Goal: Task Accomplishment & Management: Use online tool/utility

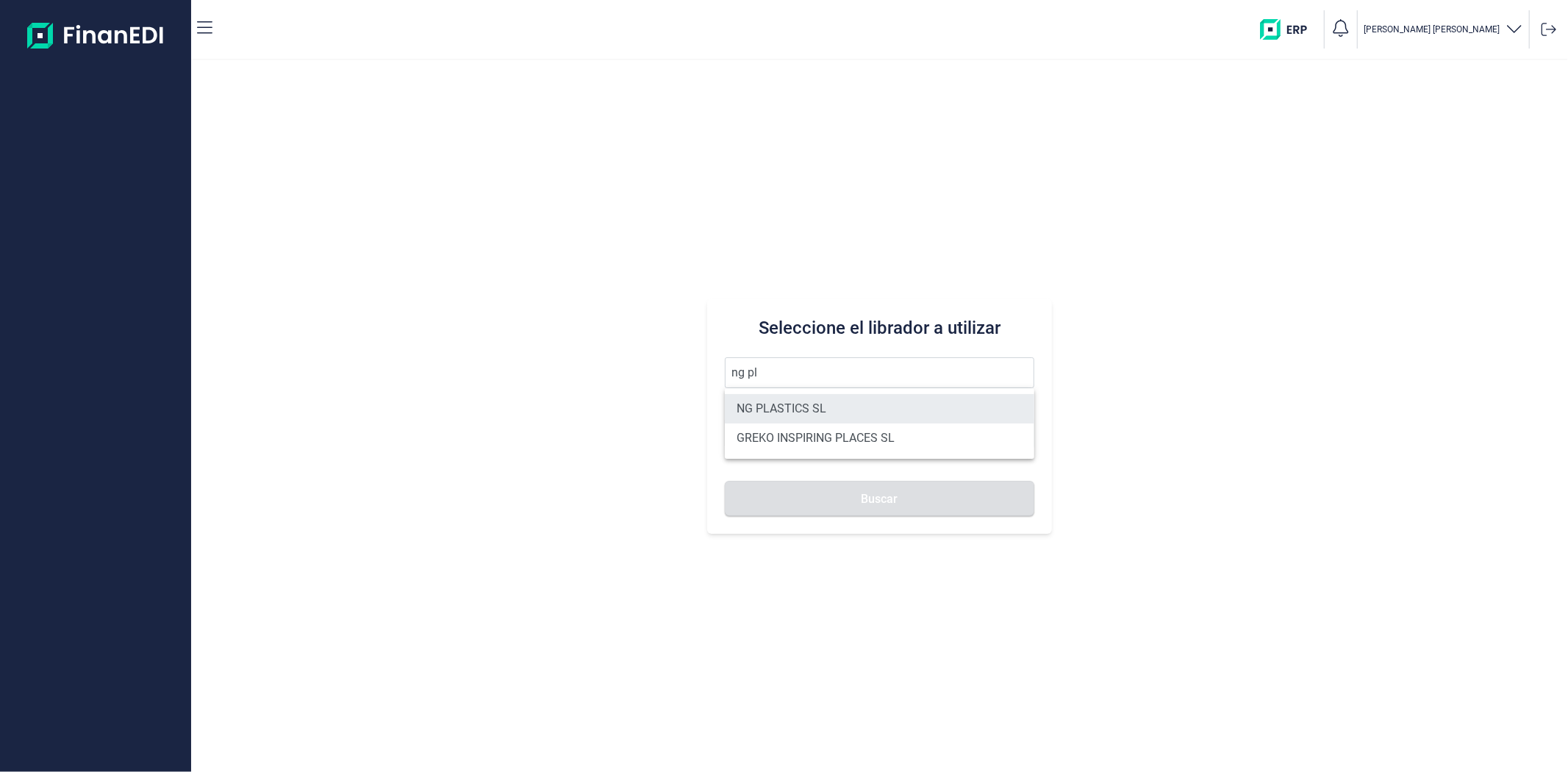
click at [820, 399] on li "NG PLASTICS SL" at bounding box center [879, 409] width 309 height 29
type input "NG PLASTICS SL"
type input "B66162702"
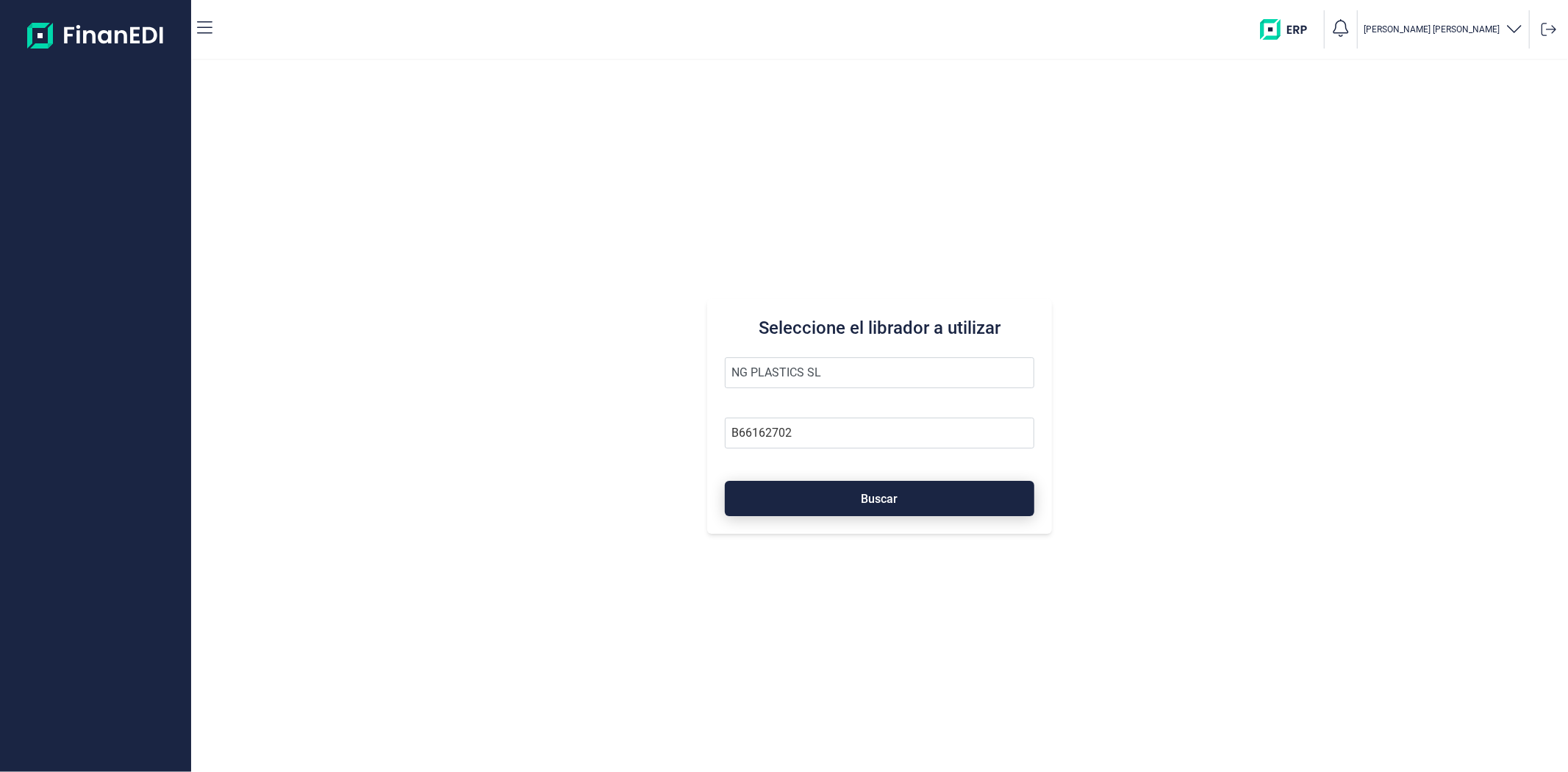
click at [820, 493] on button "Buscar" at bounding box center [879, 499] width 309 height 35
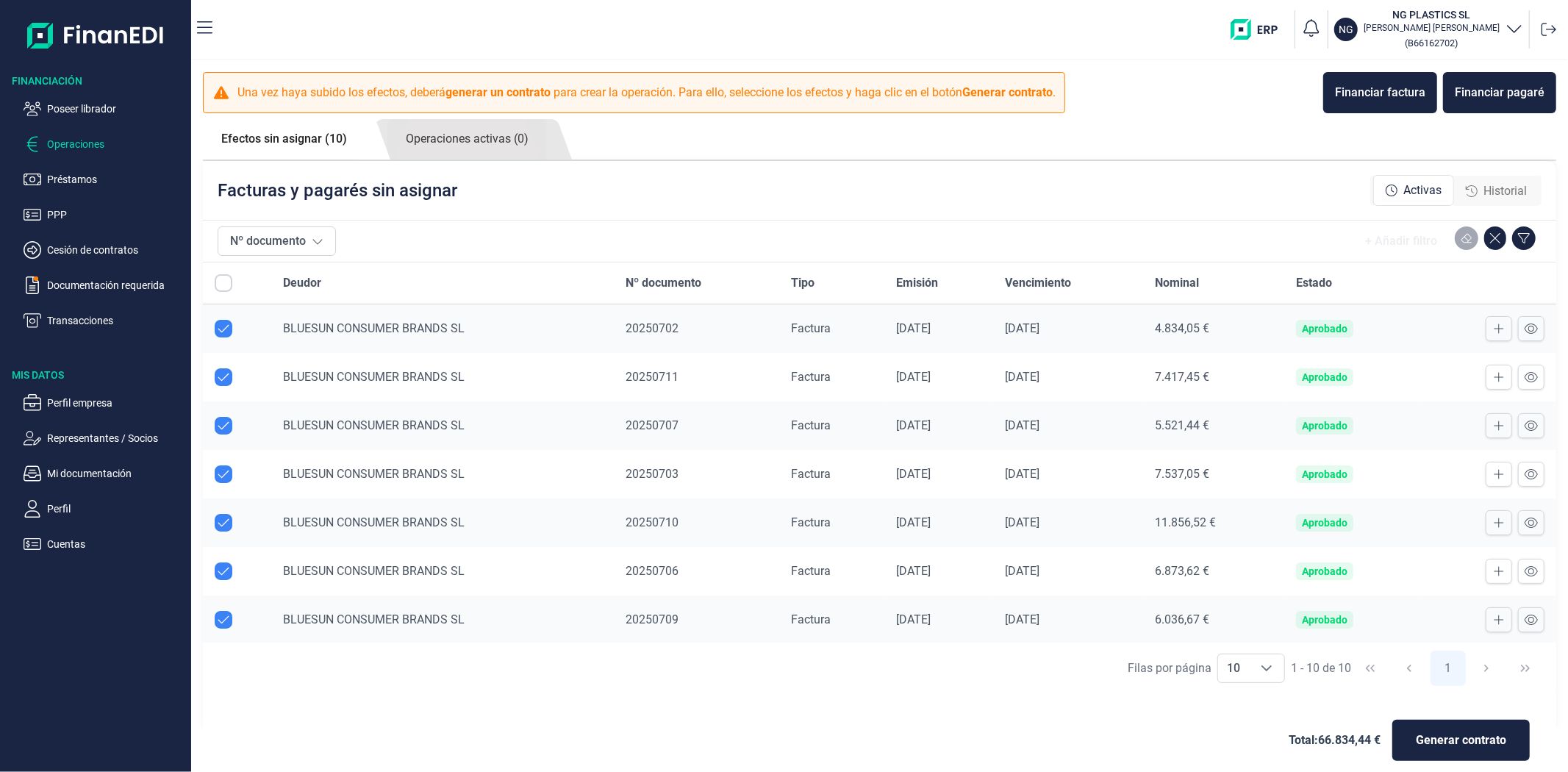
checkbox input "true"
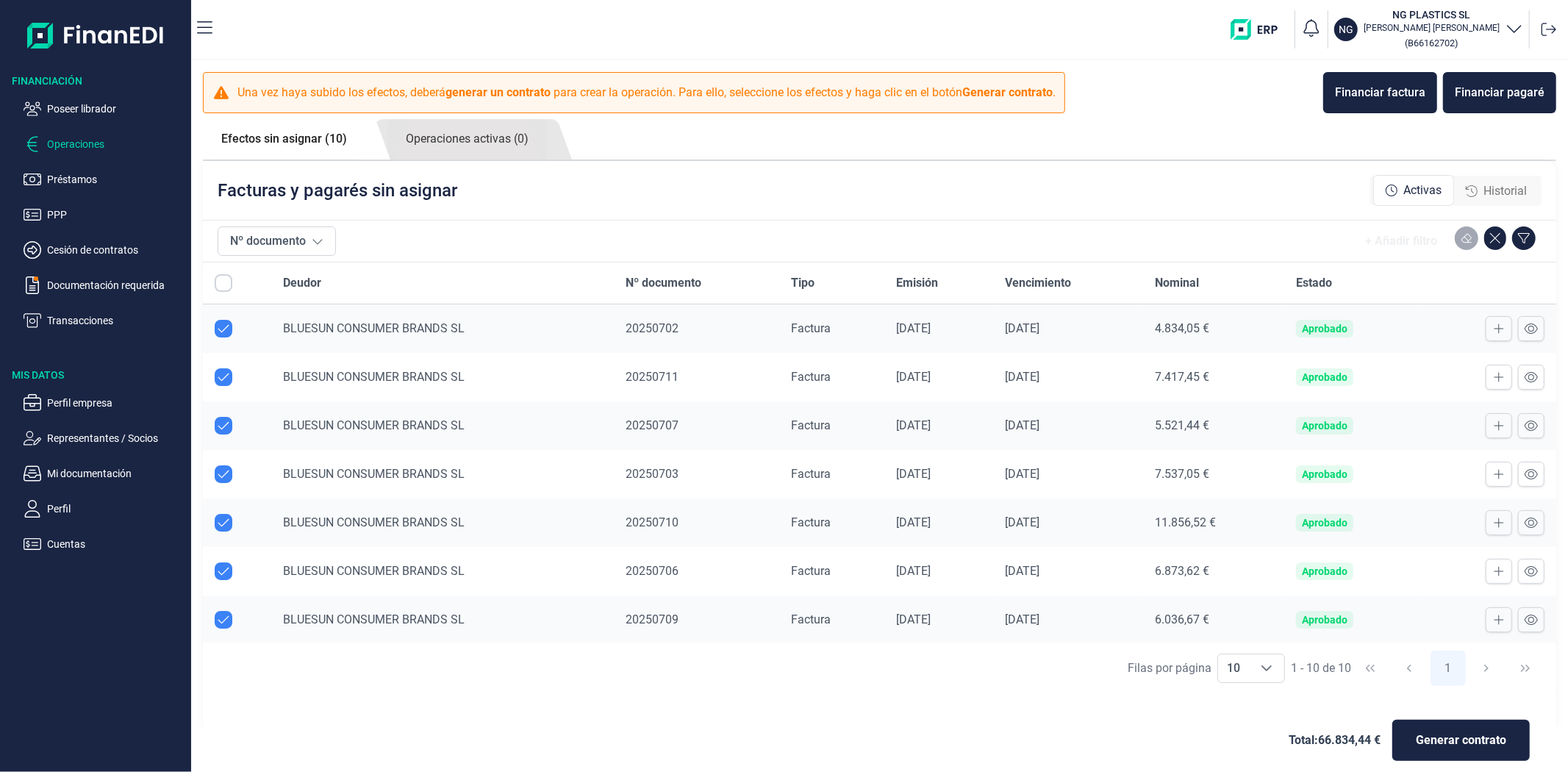
checkbox input "true"
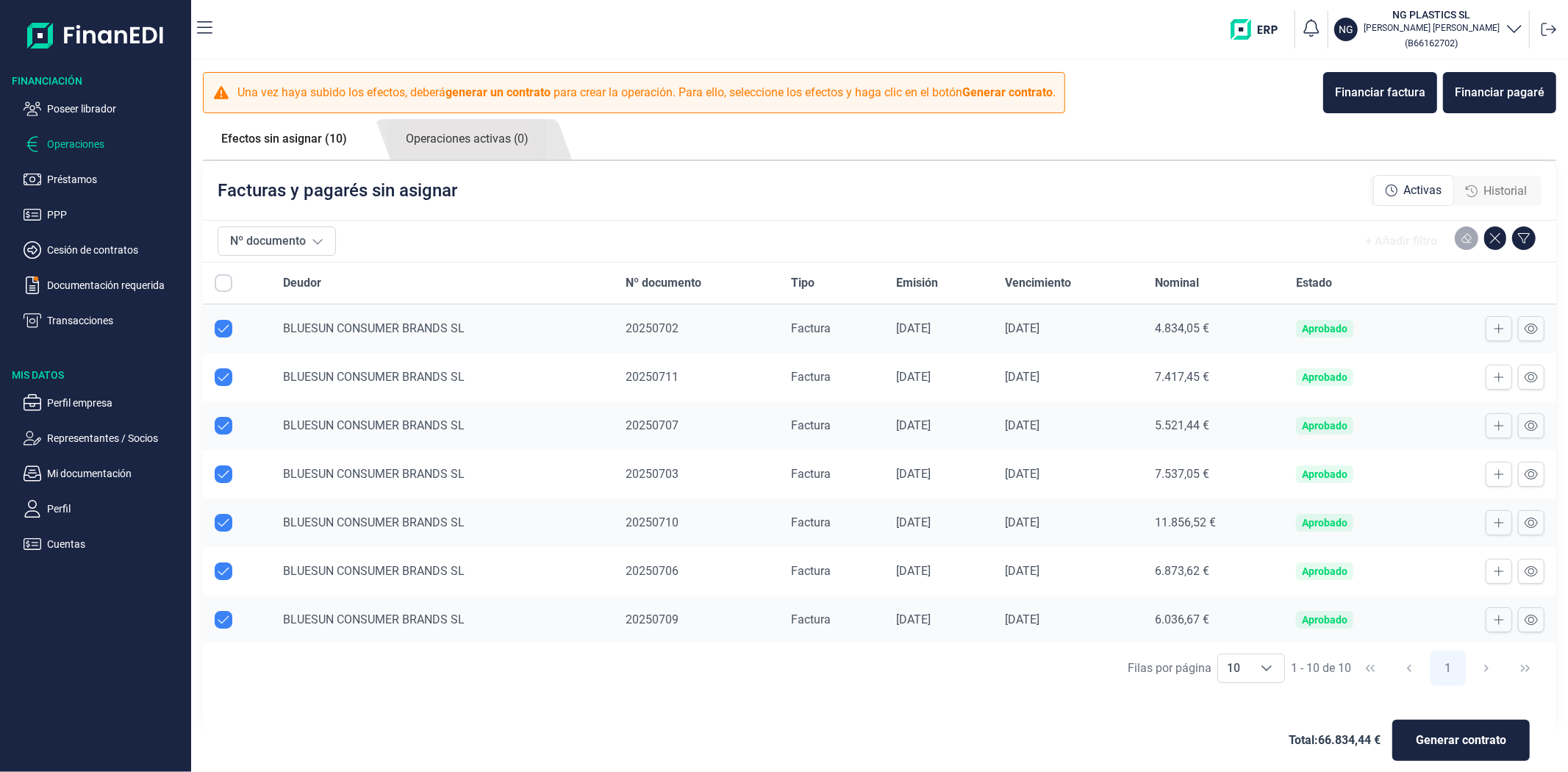
checkbox input "true"
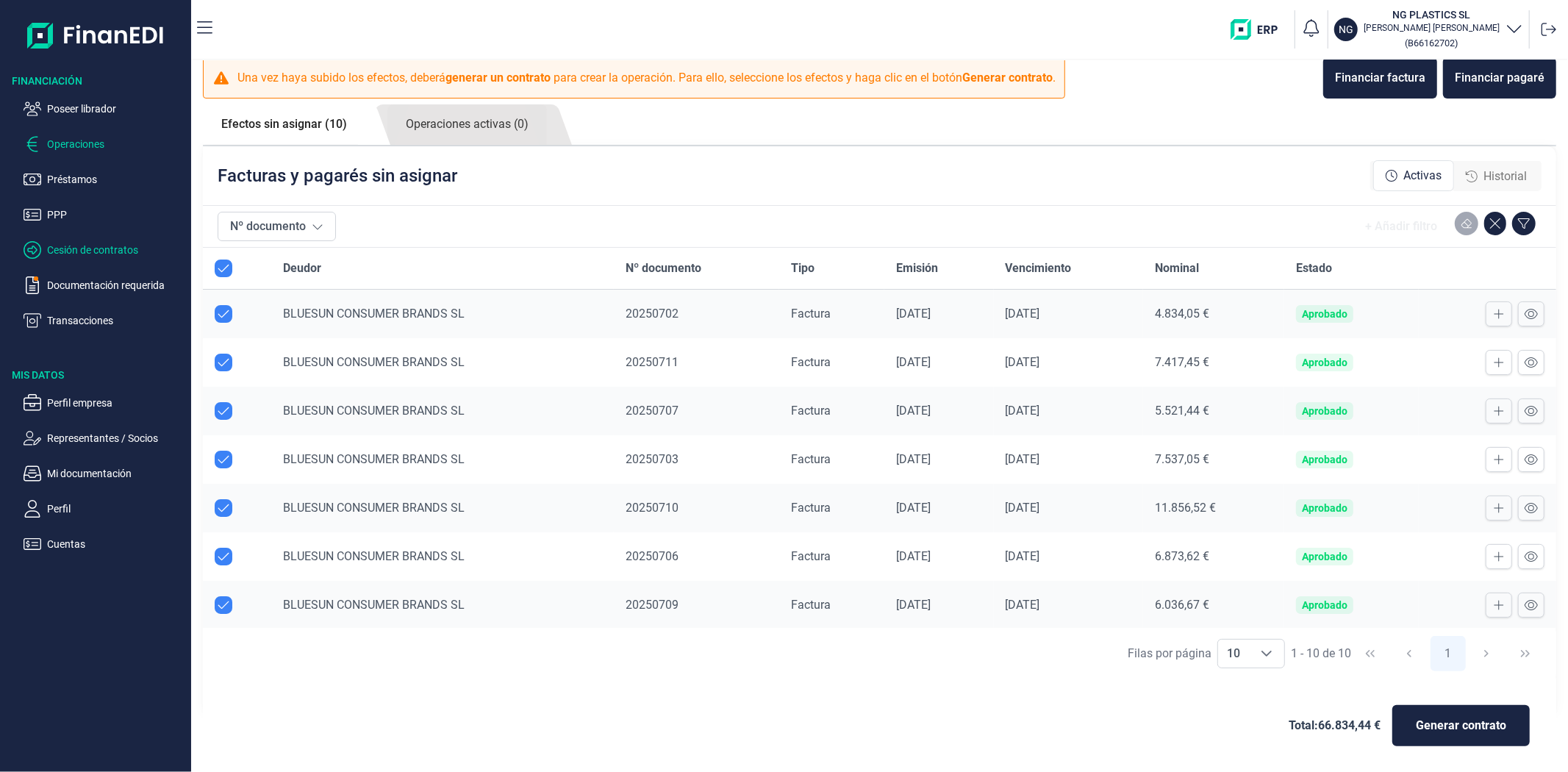
click at [65, 242] on p "Cesión de contratos" at bounding box center [116, 250] width 138 height 18
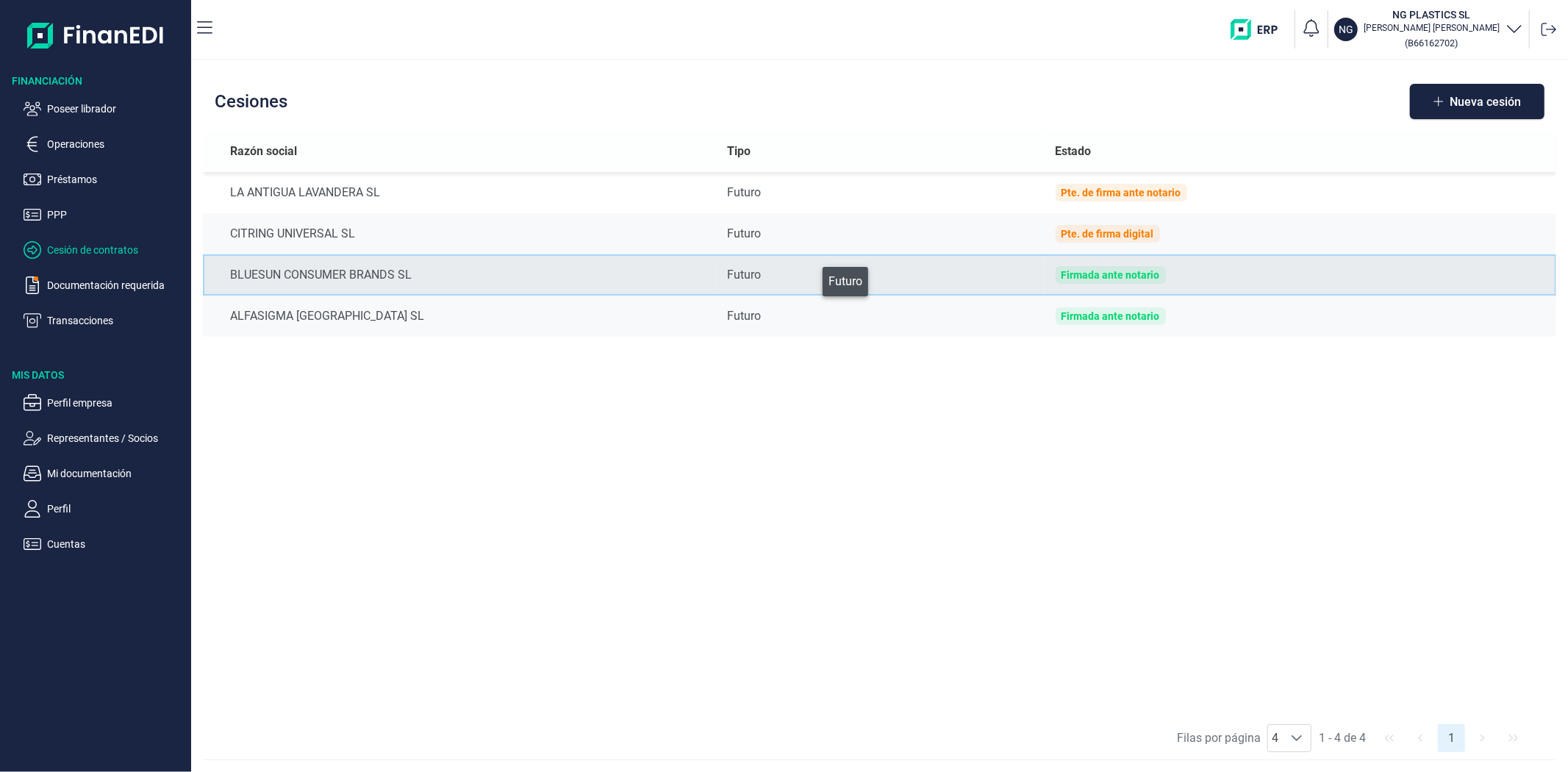
click at [812, 278] on div "Futuro" at bounding box center [879, 275] width 304 height 18
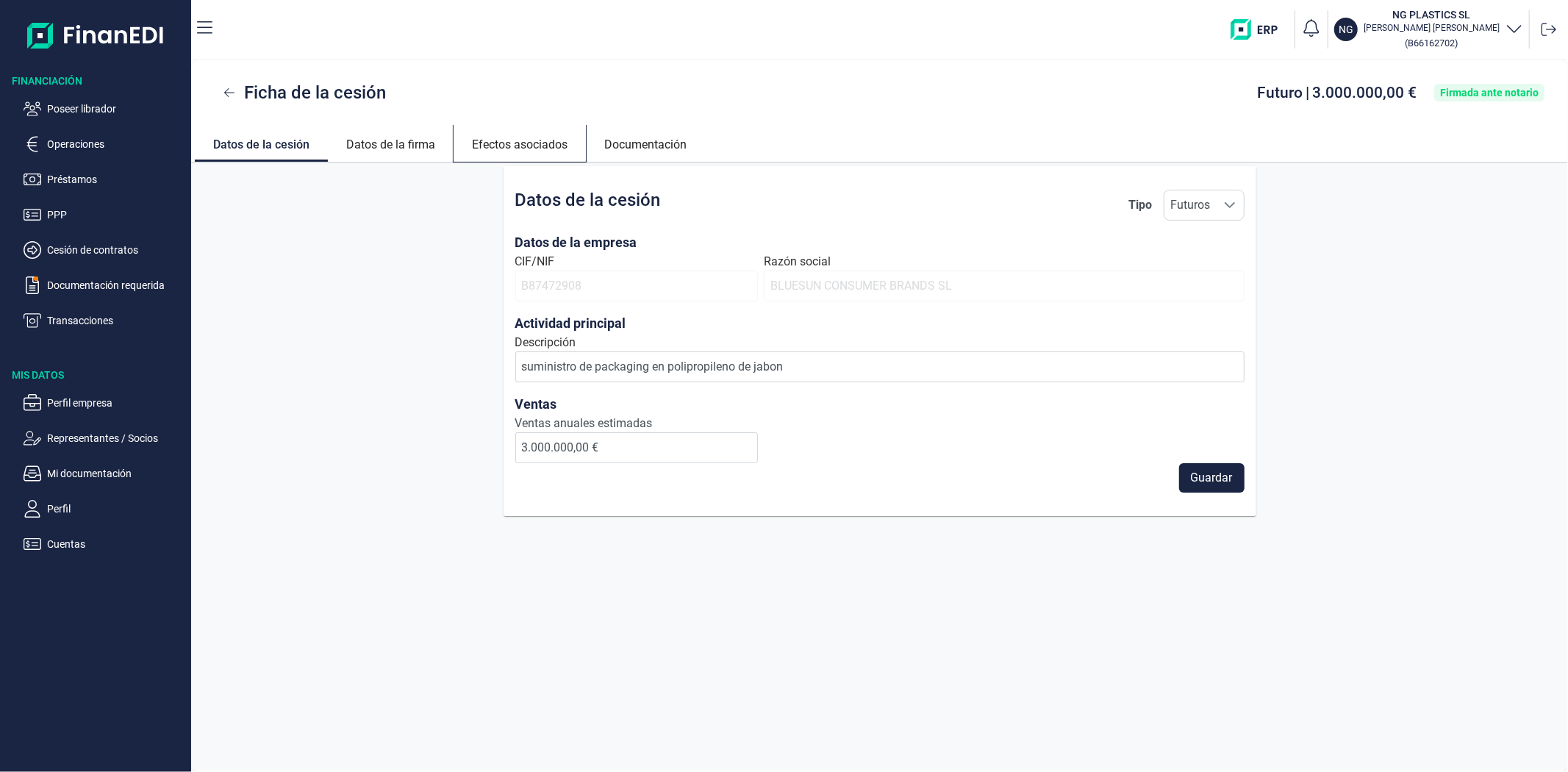
click at [533, 134] on link "Efectos asociados" at bounding box center [520, 143] width 133 height 35
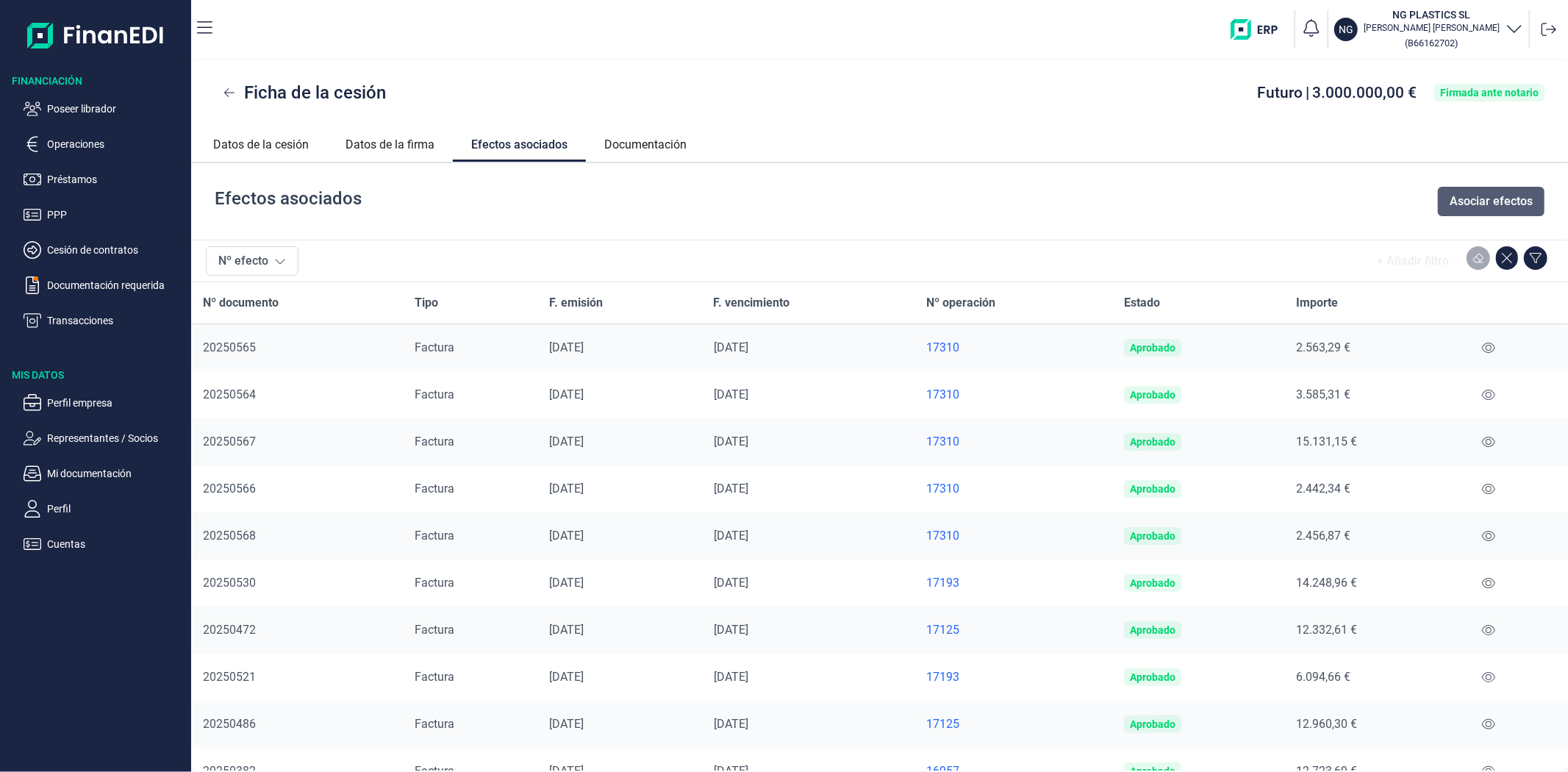
click at [1466, 203] on span "Asociar efectos" at bounding box center [1491, 201] width 83 height 18
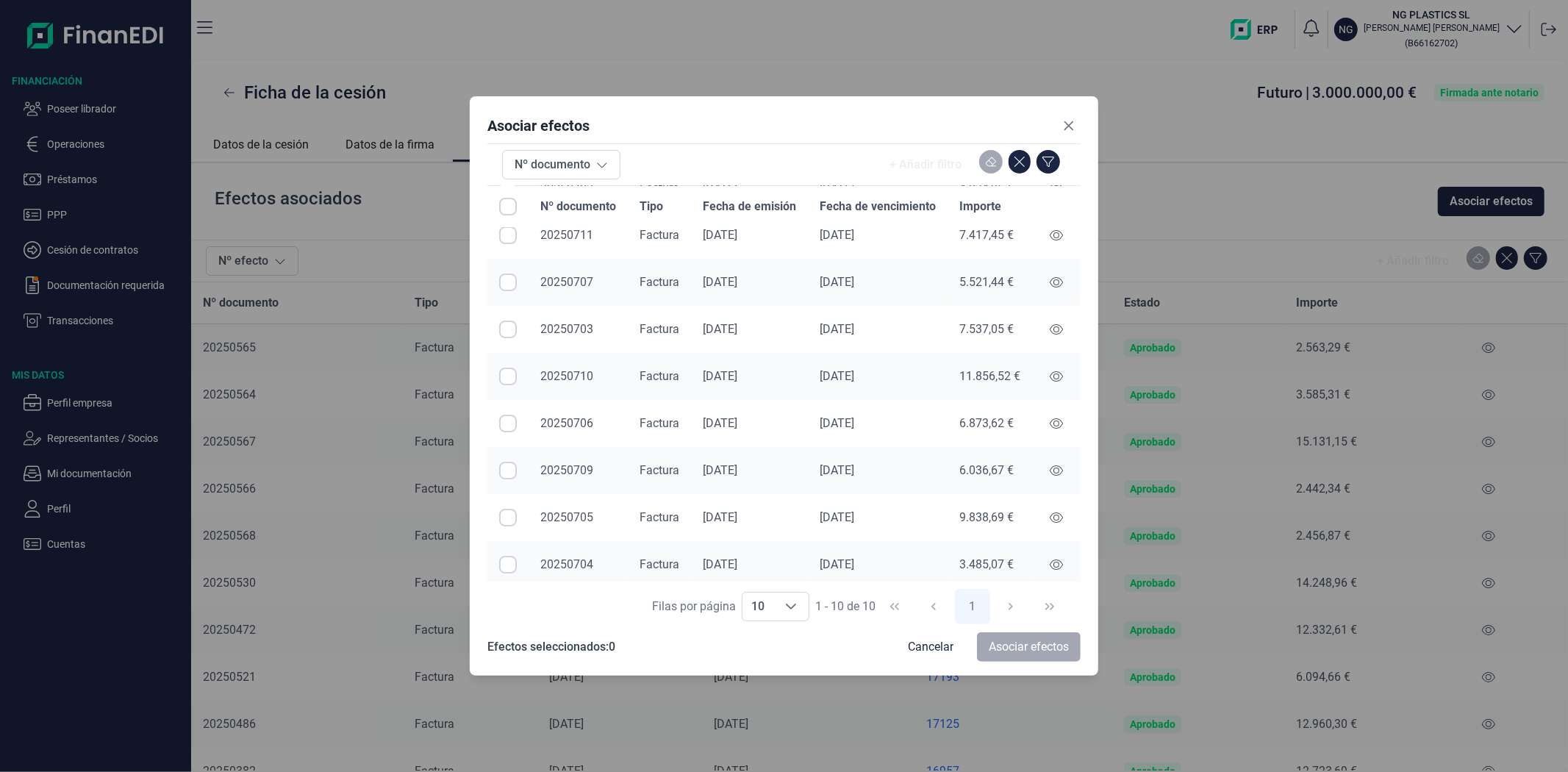
scroll to position [116, 0]
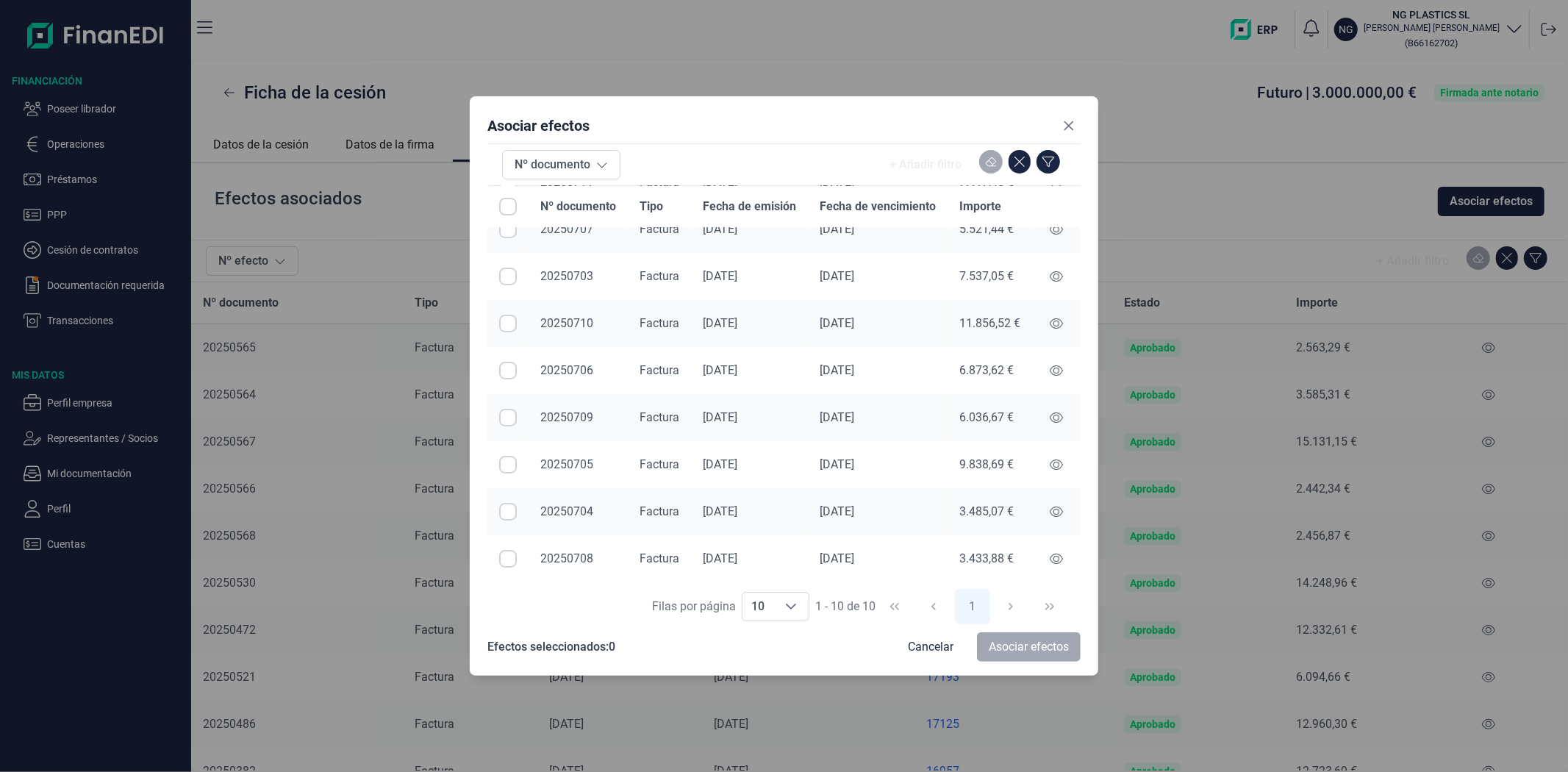
click at [503, 207] on input "All items unselected" at bounding box center [508, 206] width 18 height 18
checkbox input "true"
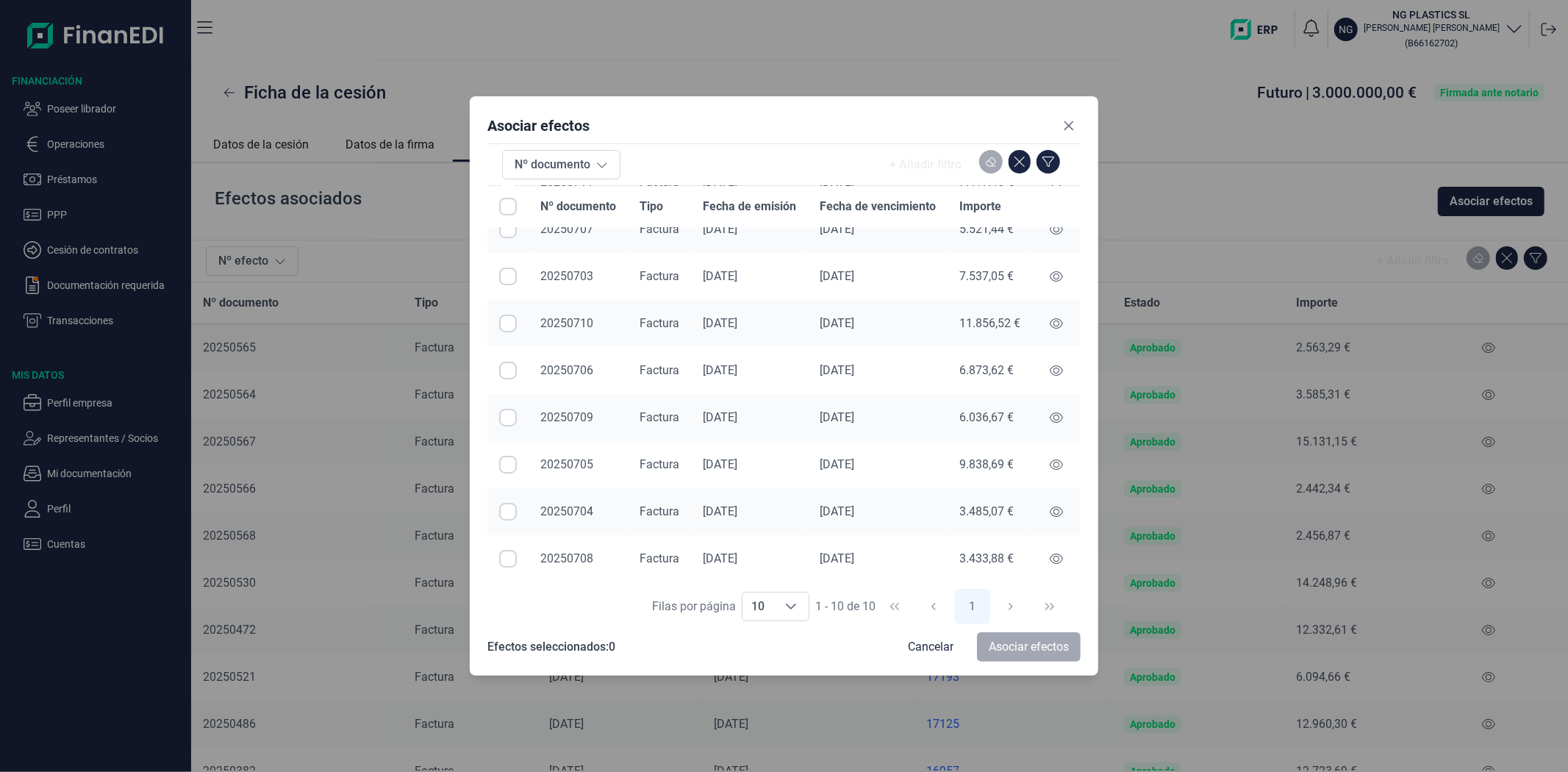
checkbox input "true"
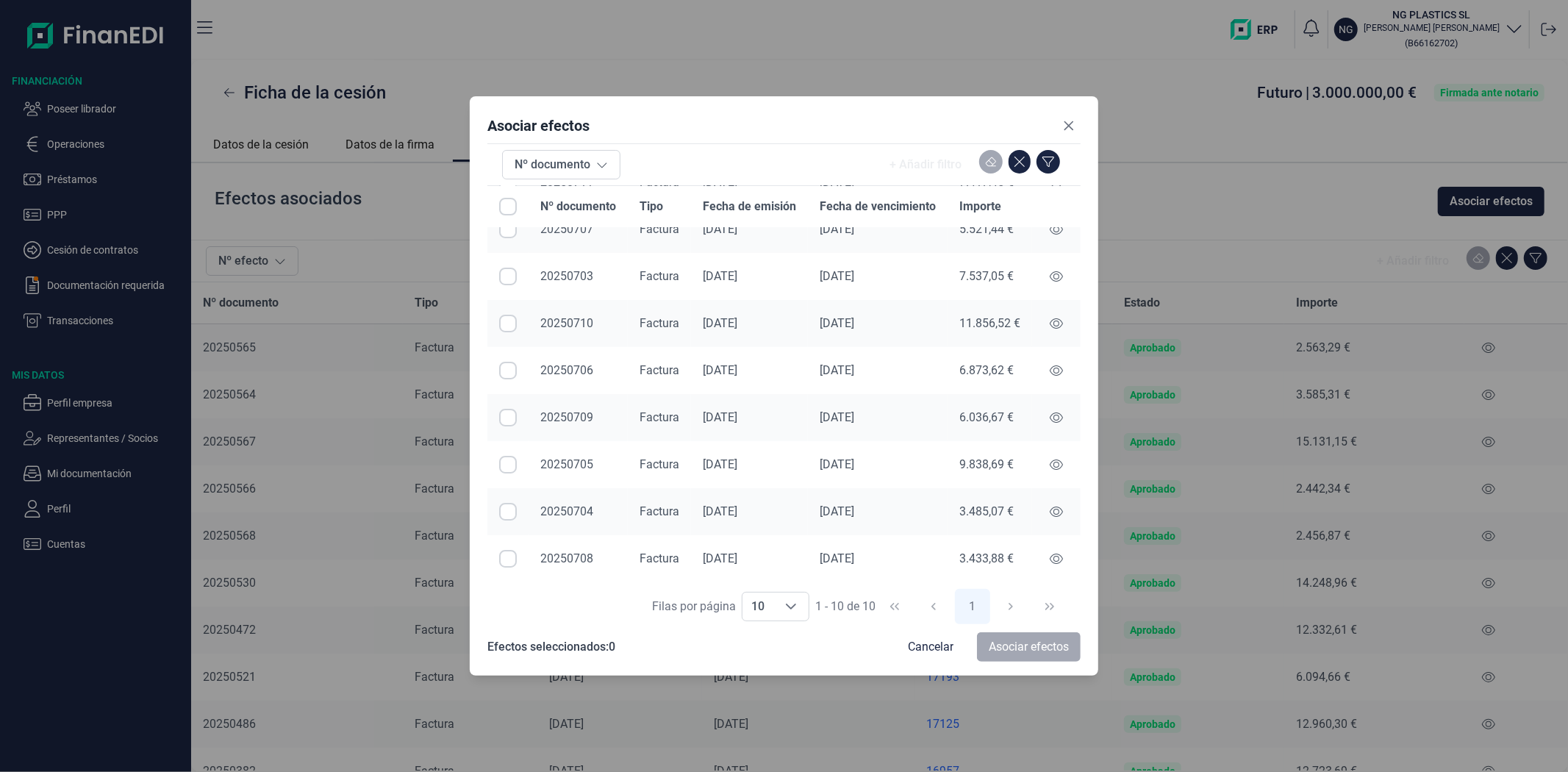
checkbox input "true"
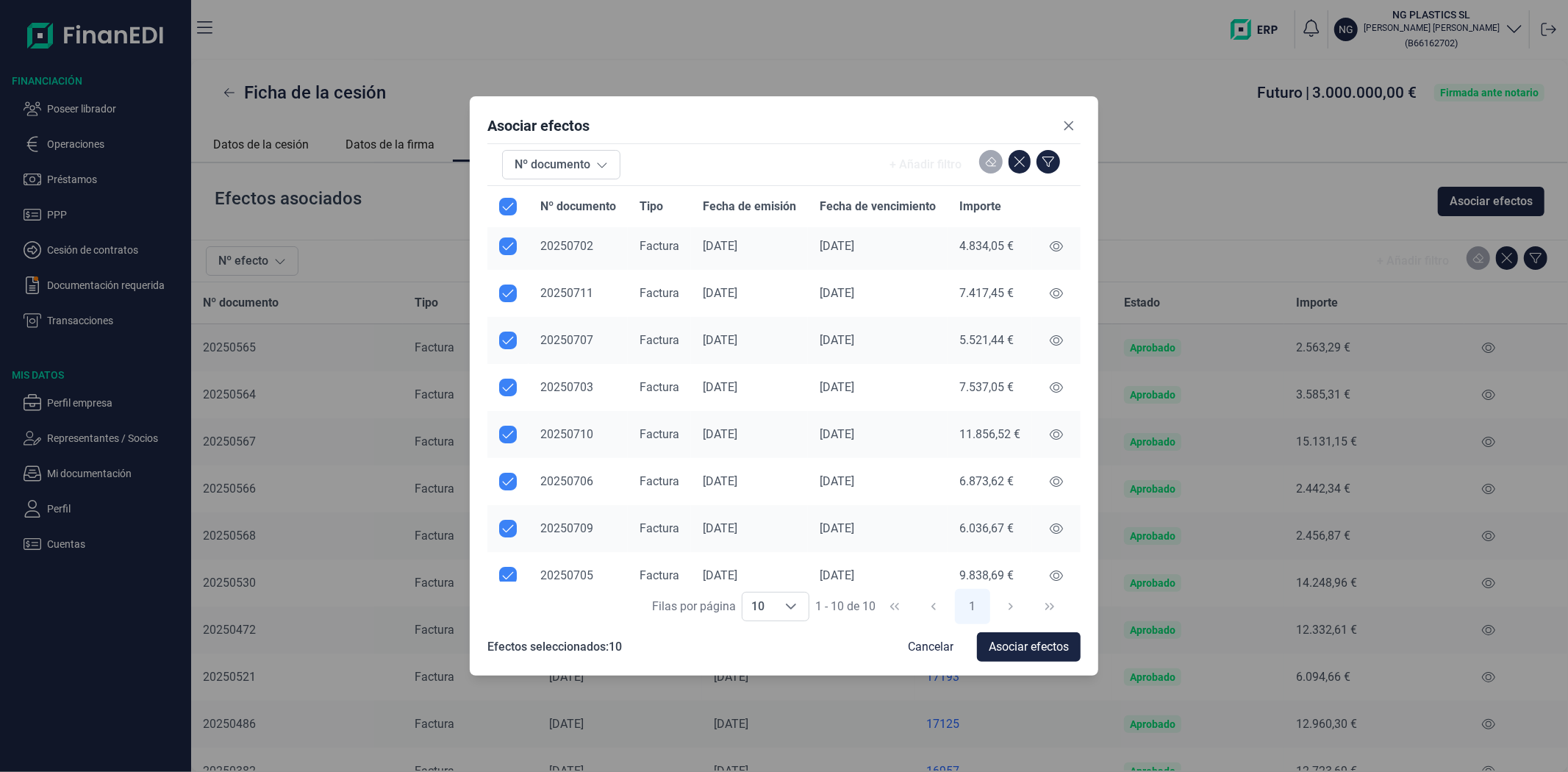
scroll to position [0, 0]
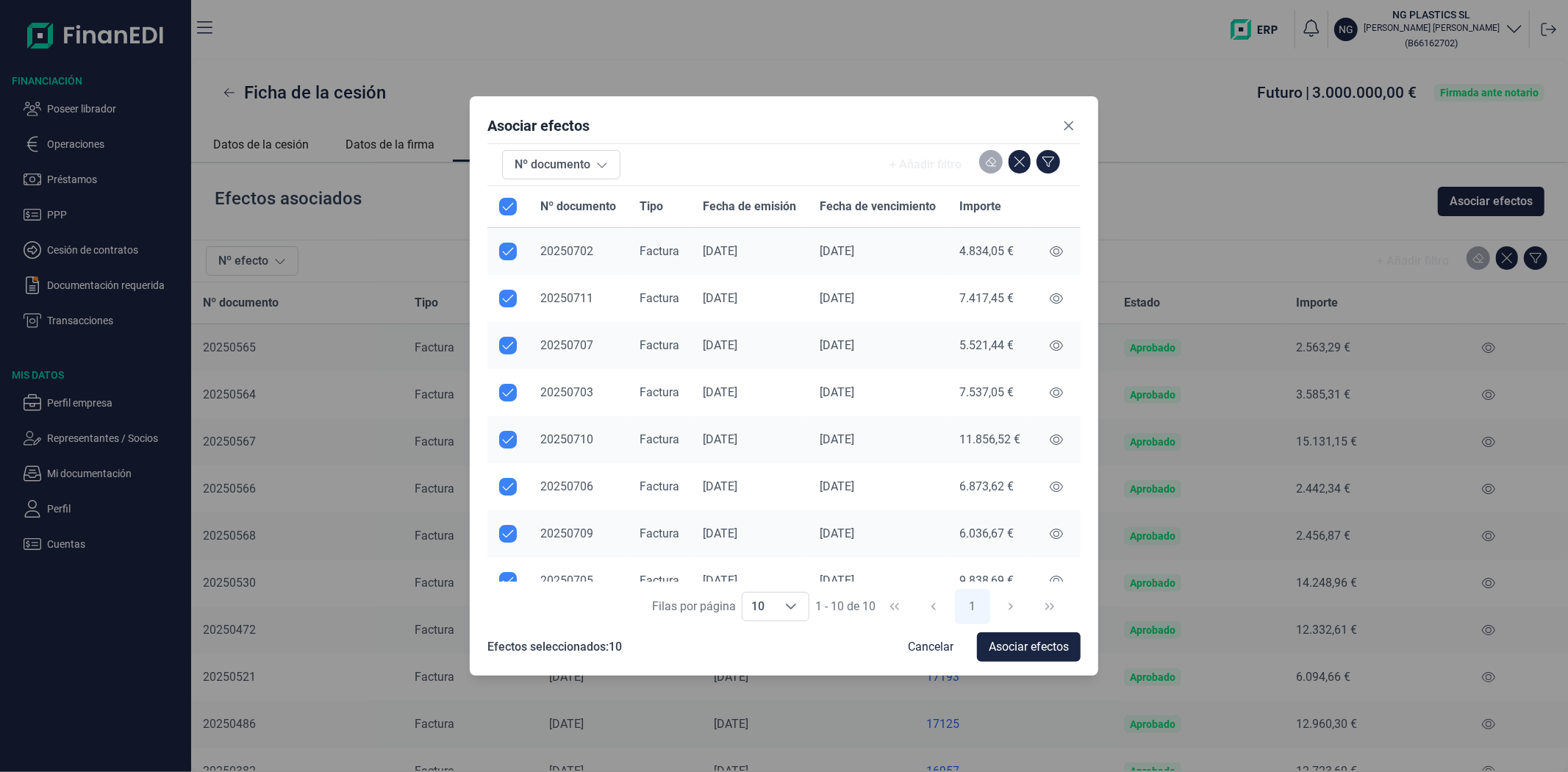
click at [1022, 645] on span "Asociar efectos" at bounding box center [1028, 647] width 80 height 18
